Goal: Task Accomplishment & Management: Complete application form

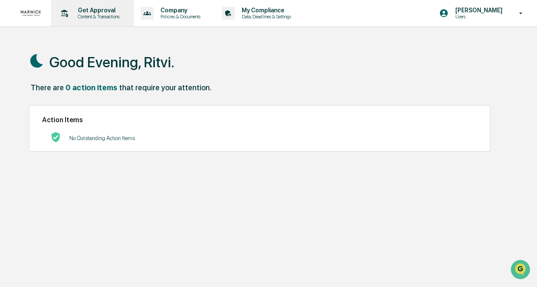
click at [100, 18] on p "Content & Transactions" at bounding box center [97, 17] width 53 height 6
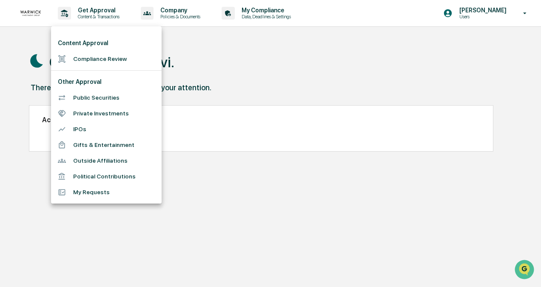
click at [95, 65] on li "Compliance Review" at bounding box center [106, 59] width 111 height 16
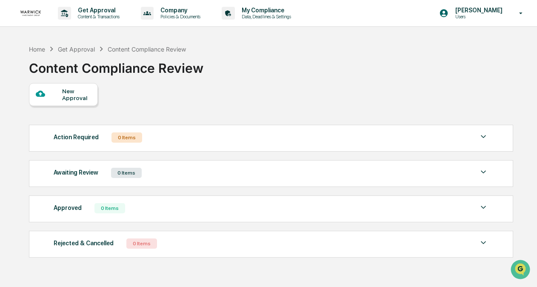
click at [81, 96] on div "New Approval" at bounding box center [76, 95] width 29 height 14
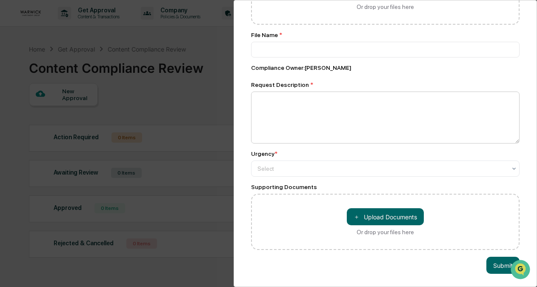
scroll to position [120, 0]
click at [275, 164] on div at bounding box center [382, 168] width 249 height 9
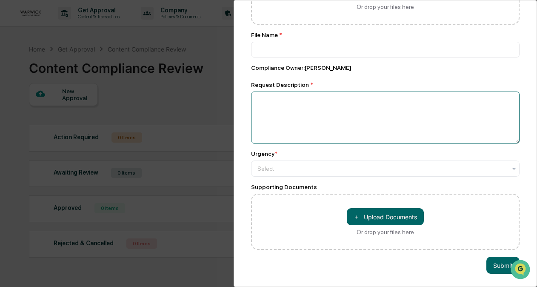
click at [273, 138] on textarea at bounding box center [385, 118] width 269 height 52
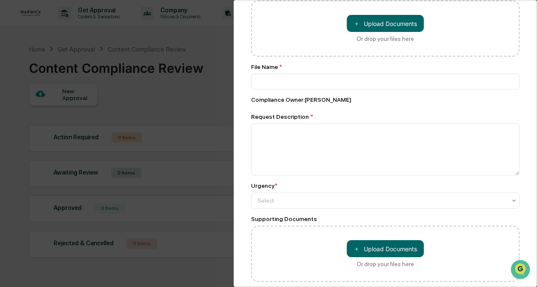
click at [184, 86] on div "Compliance Review Submit New Approval Submit New Approval Review Id: 10564e38-c…" at bounding box center [268, 143] width 537 height 287
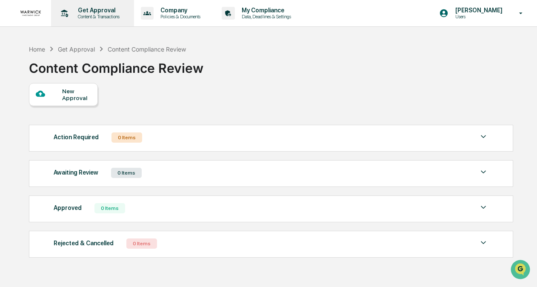
click at [95, 21] on div "Get Approval Content & Transactions" at bounding box center [91, 13] width 74 height 26
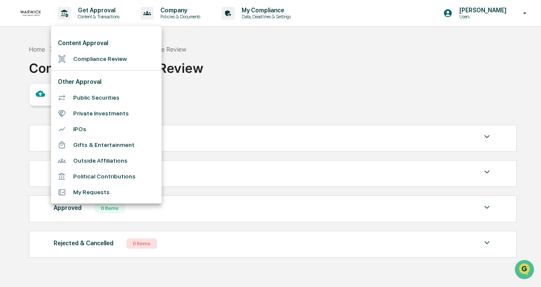
click at [282, 135] on div at bounding box center [270, 143] width 541 height 287
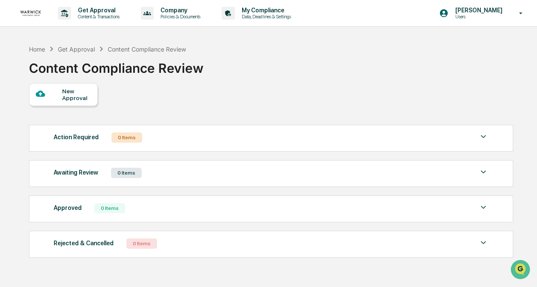
click at [181, 167] on div "Awaiting Review 0 Items" at bounding box center [271, 173] width 435 height 12
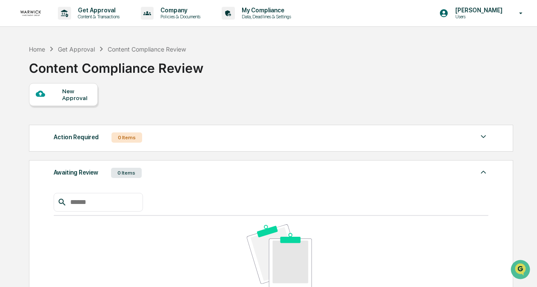
click at [181, 170] on div "Awaiting Review 0 Items" at bounding box center [271, 173] width 435 height 12
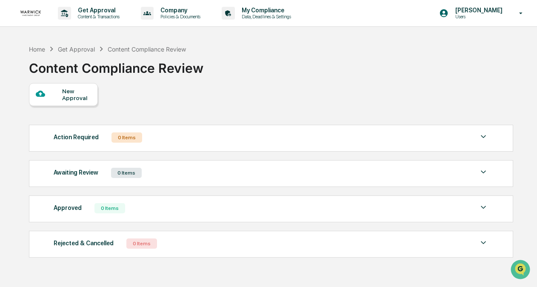
click at [103, 266] on div "Home Get Approval Content Compliance Review Content Compliance Review New Appro…" at bounding box center [270, 183] width 509 height 287
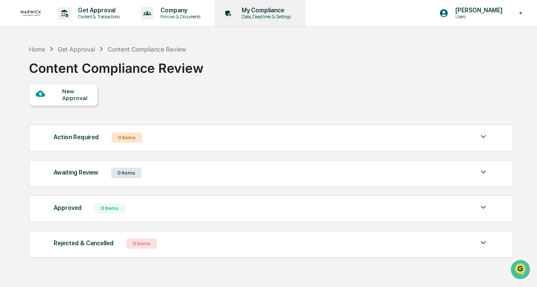
click at [258, 10] on p "My Compliance" at bounding box center [265, 10] width 60 height 7
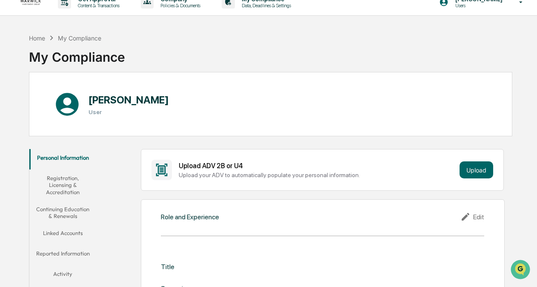
scroll to position [4, 0]
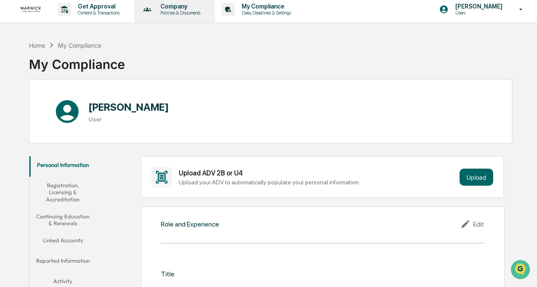
click at [185, 8] on p "Company" at bounding box center [179, 6] width 51 height 7
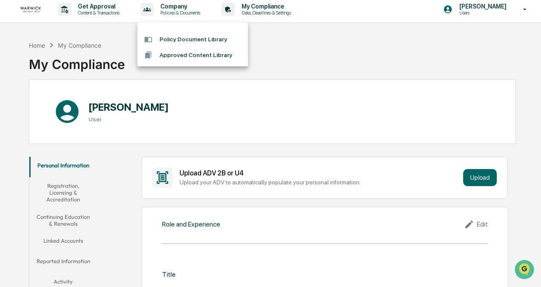
click at [106, 9] on div at bounding box center [270, 143] width 541 height 287
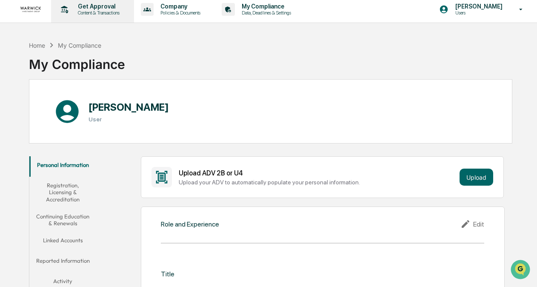
click at [70, 10] on icon at bounding box center [64, 9] width 13 height 13
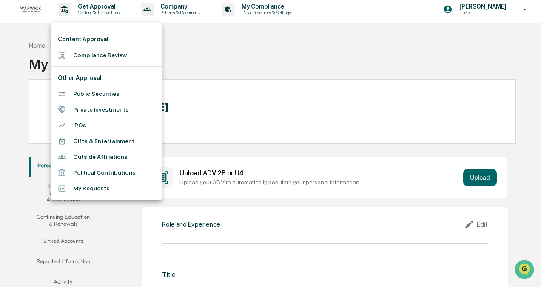
click at [86, 53] on li "Compliance Review" at bounding box center [106, 55] width 111 height 16
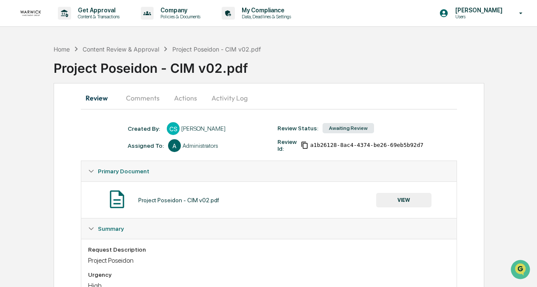
scroll to position [49, 0]
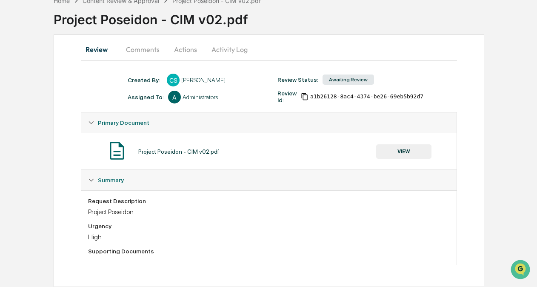
click at [395, 152] on button "VIEW" at bounding box center [403, 151] width 55 height 14
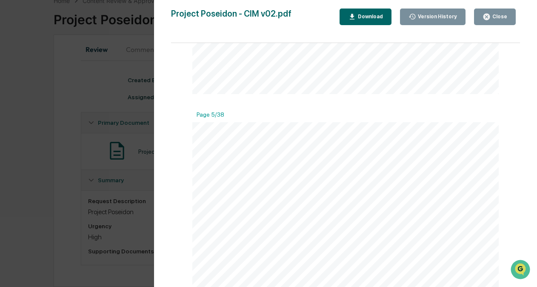
scroll to position [745, 0]
click at [17, 128] on div "Version History 09/04/2025, 09:38 PM Cindy Schlanger Project Poseidon - CIM v02…" at bounding box center [268, 143] width 537 height 287
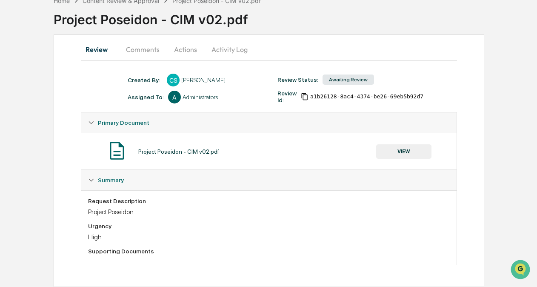
click at [140, 48] on button "Comments" at bounding box center [142, 49] width 47 height 20
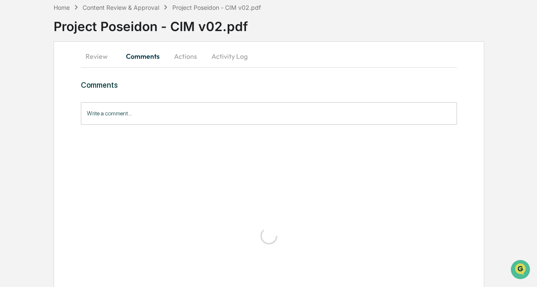
scroll to position [0, 0]
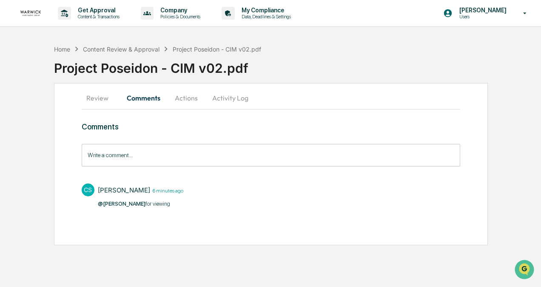
click at [183, 101] on button "Actions" at bounding box center [186, 98] width 38 height 20
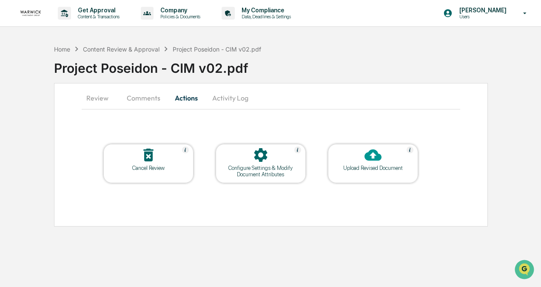
click at [235, 95] on button "Activity Log" at bounding box center [231, 98] width 50 height 20
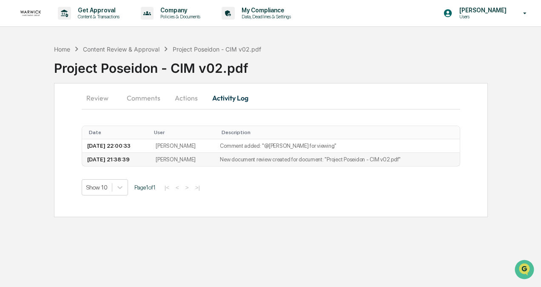
click at [125, 161] on td "2025-09-04 21:38:39" at bounding box center [116, 159] width 69 height 13
click at [151, 159] on td "2025-09-04 21:38:39" at bounding box center [116, 159] width 69 height 13
click at [205, 157] on td "Cindy Schlanger" at bounding box center [183, 159] width 64 height 13
click at [270, 157] on td "New document review created for document: "Project Poseidon - CIM v02.pdf"" at bounding box center [337, 159] width 245 height 13
click at [93, 97] on button "Review" at bounding box center [101, 98] width 38 height 20
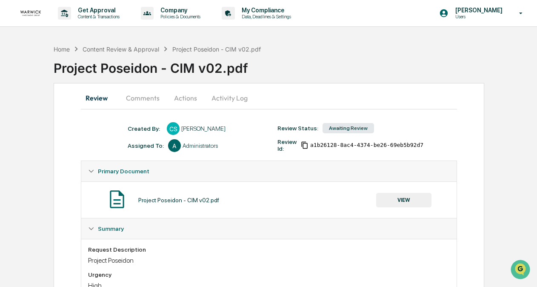
scroll to position [49, 0]
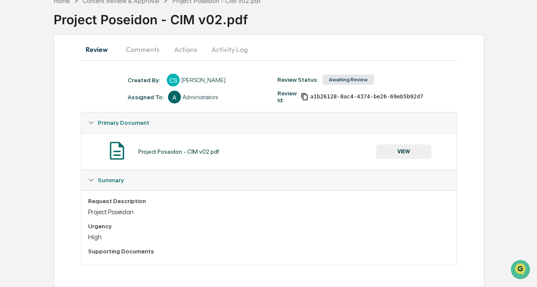
click at [205, 80] on div "Cindy Schlanger" at bounding box center [203, 80] width 44 height 7
click at [146, 45] on button "Comments" at bounding box center [142, 49] width 47 height 20
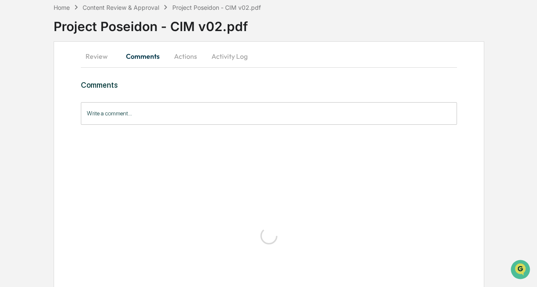
scroll to position [0, 0]
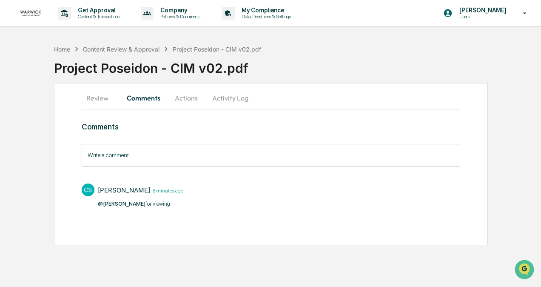
click at [188, 99] on button "Actions" at bounding box center [186, 98] width 38 height 20
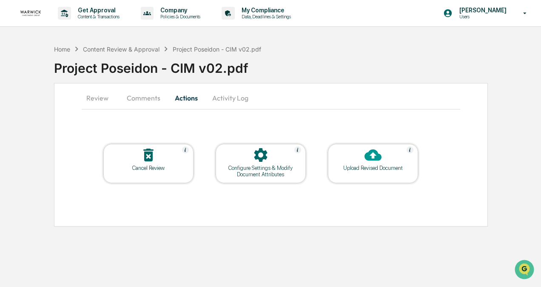
click at [238, 106] on button "Activity Log" at bounding box center [231, 98] width 50 height 20
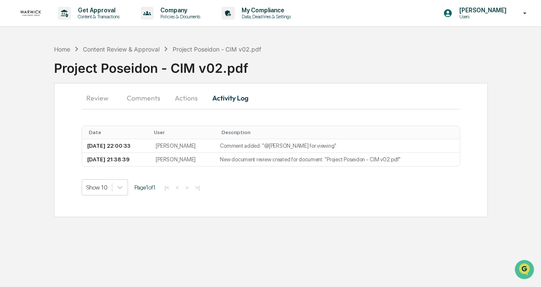
click at [90, 102] on button "Review" at bounding box center [101, 98] width 38 height 20
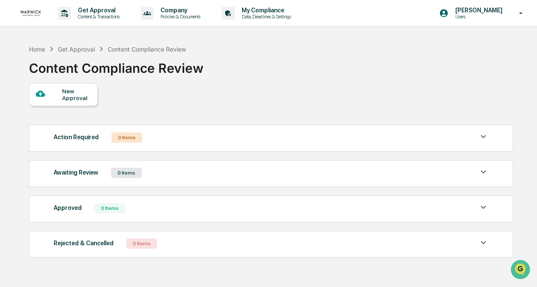
click at [77, 49] on div "Get Approval" at bounding box center [76, 49] width 37 height 7
click at [40, 49] on div "Home" at bounding box center [37, 49] width 16 height 7
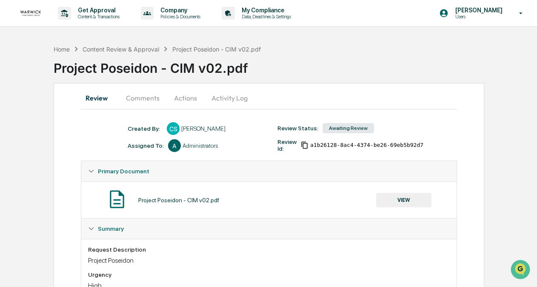
click at [137, 97] on button "Comments" at bounding box center [142, 98] width 47 height 20
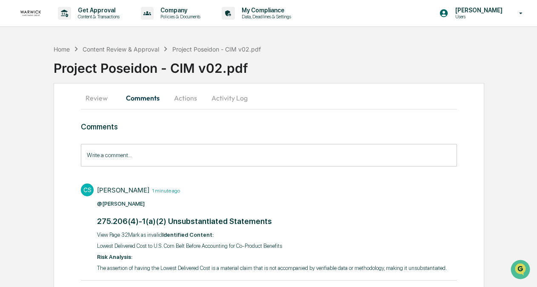
click at [103, 99] on button "Review" at bounding box center [100, 98] width 38 height 20
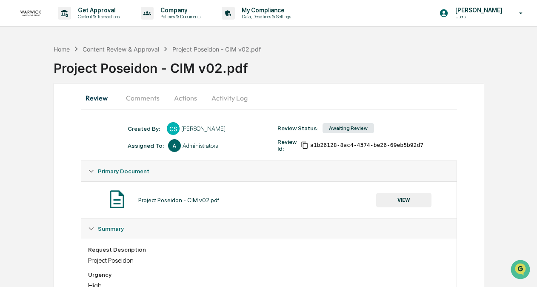
click at [143, 100] on button "Comments" at bounding box center [142, 98] width 47 height 20
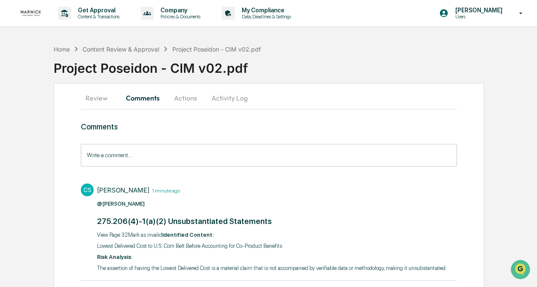
click at [218, 103] on button "Activity Log" at bounding box center [230, 98] width 50 height 20
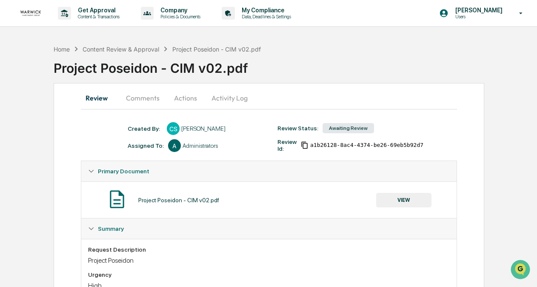
click at [146, 95] on button "Comments" at bounding box center [142, 98] width 47 height 20
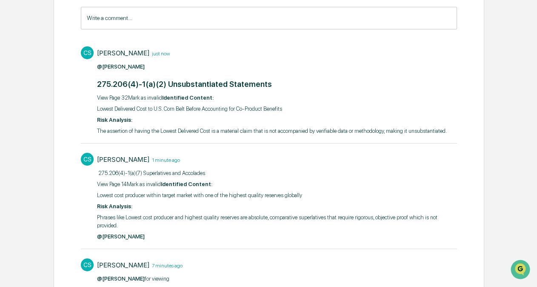
scroll to position [160, 0]
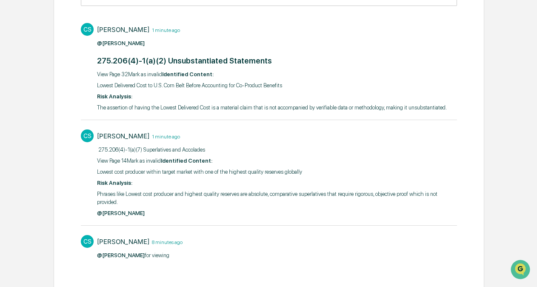
click at [517, 157] on div "Home Content Review & Approval Project Poseidon - CIM v02.pdf Project Poseidon …" at bounding box center [268, 88] width 537 height 417
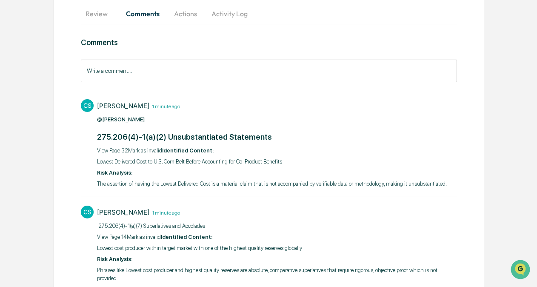
scroll to position [83, 0]
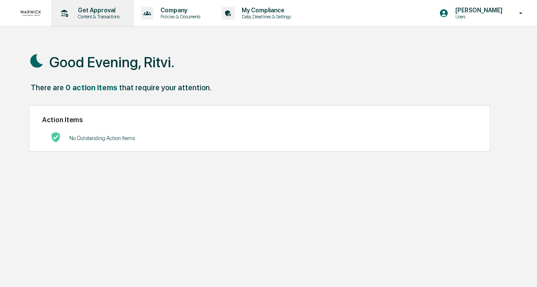
click at [99, 17] on p "Content & Transactions" at bounding box center [97, 17] width 53 height 6
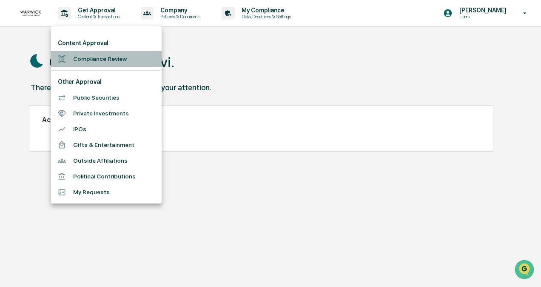
click at [99, 58] on li "Compliance Review" at bounding box center [106, 59] width 111 height 16
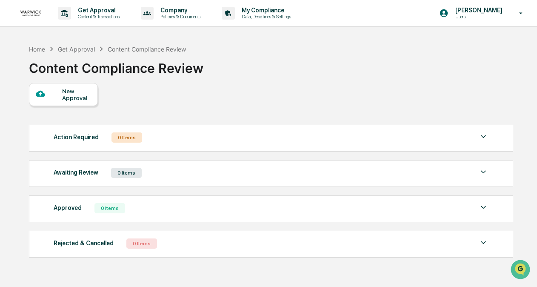
scroll to position [40, 0]
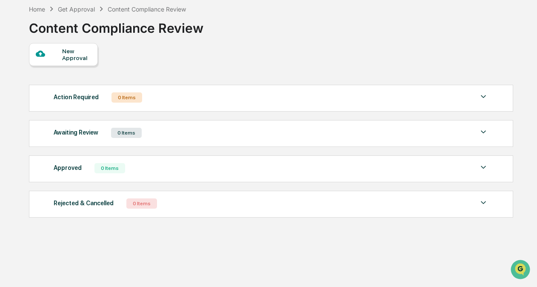
click at [513, 72] on div "Home Get Approval Content Compliance Review Content Compliance Review New Appro…" at bounding box center [270, 143] width 509 height 287
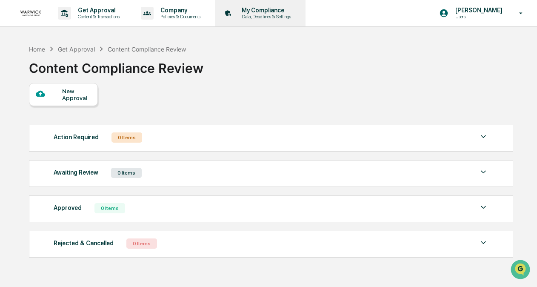
click at [261, 21] on div "My Compliance Data, Deadlines & Settings" at bounding box center [259, 13] width 82 height 26
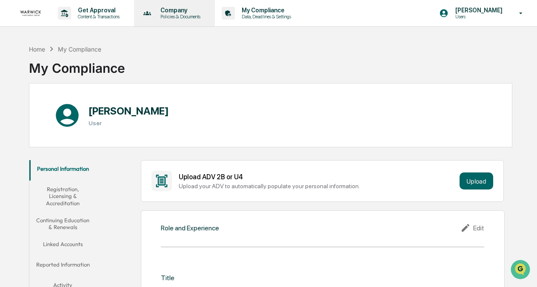
click at [178, 17] on p "Policies & Documents" at bounding box center [179, 17] width 51 height 6
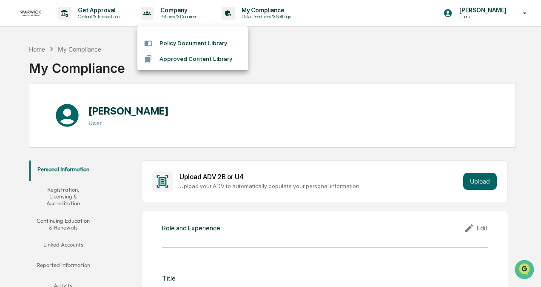
click at [104, 20] on div at bounding box center [270, 143] width 541 height 287
